Goal: Information Seeking & Learning: Learn about a topic

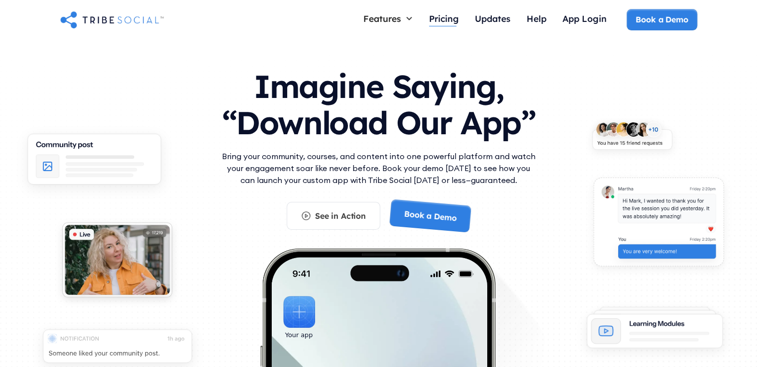
click at [442, 24] on div "Pricing" at bounding box center [444, 18] width 30 height 11
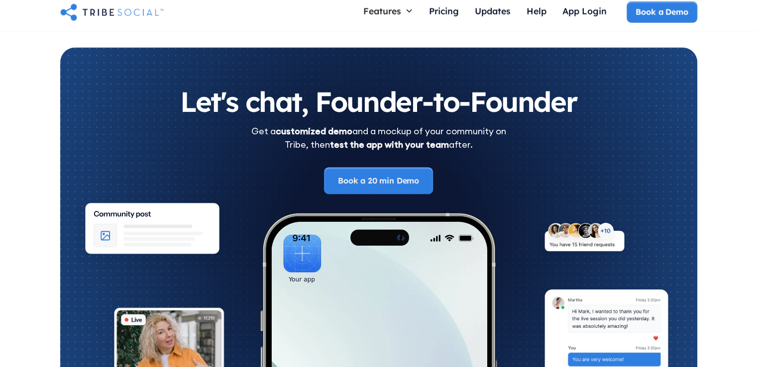
scroll to position [1505, 0]
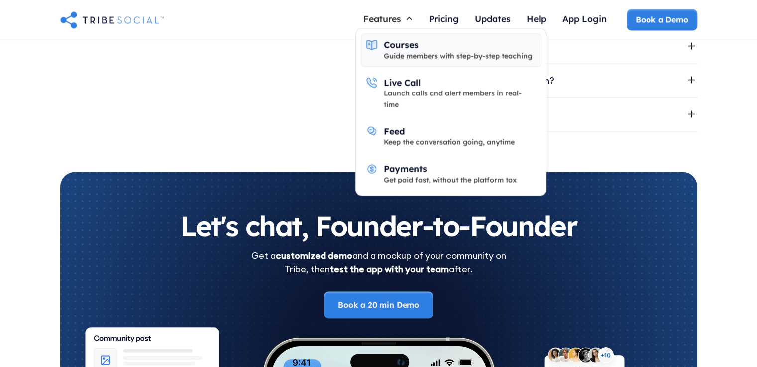
click at [423, 60] on div "Guide members with step-by-step teaching" at bounding box center [458, 55] width 148 height 11
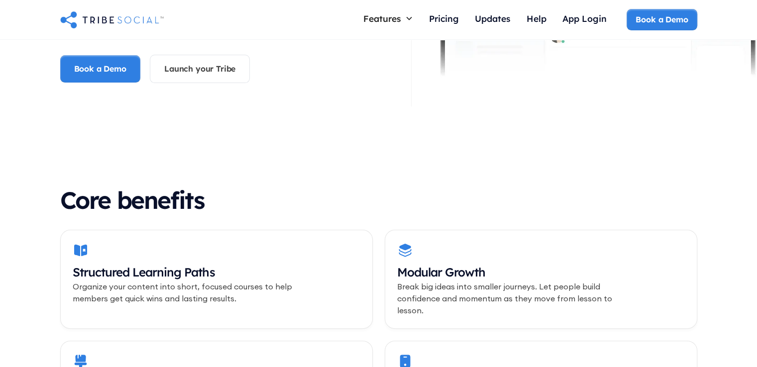
scroll to position [149, 0]
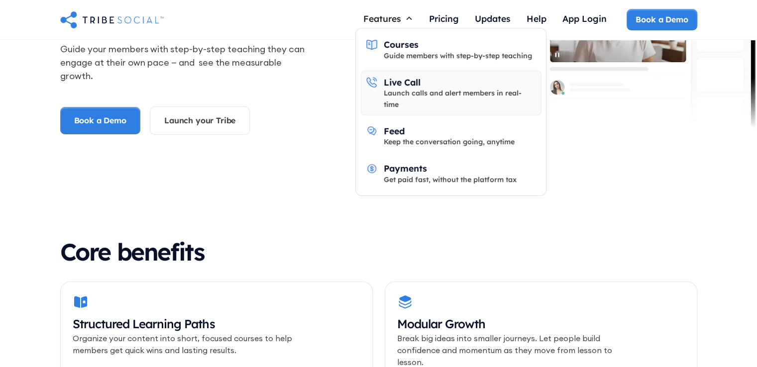
click at [427, 92] on div "Launch calls and alert members in real-time" at bounding box center [460, 99] width 152 height 22
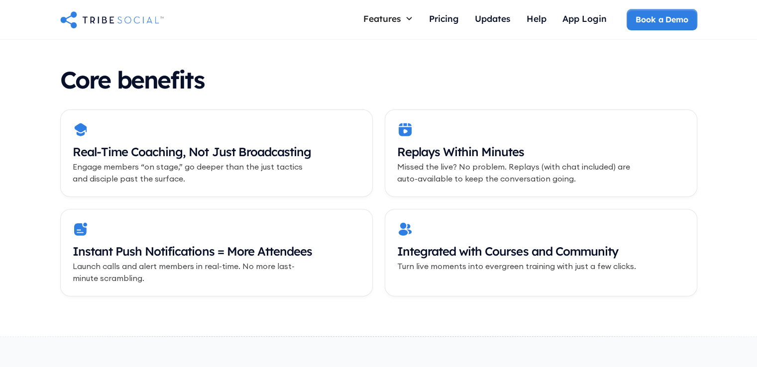
scroll to position [348, 0]
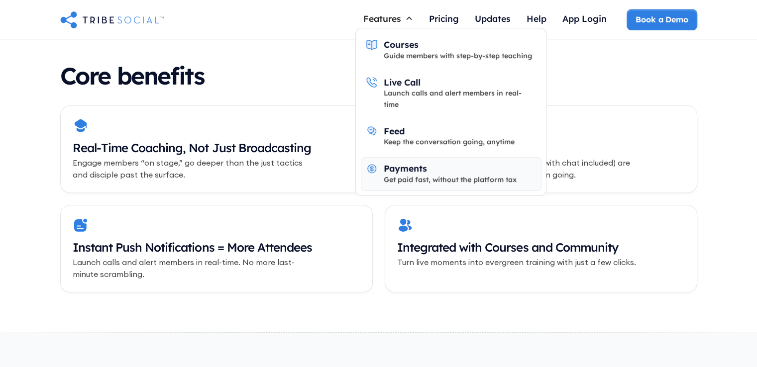
click at [440, 174] on div "Get paid fast, without the platform tax" at bounding box center [450, 179] width 133 height 11
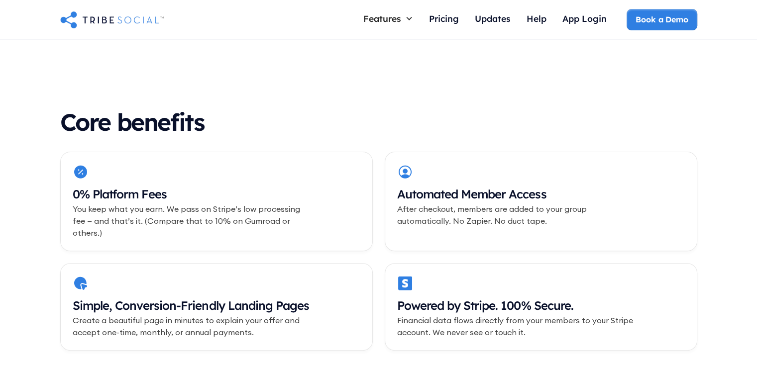
scroll to position [299, 0]
